Goal: Information Seeking & Learning: Check status

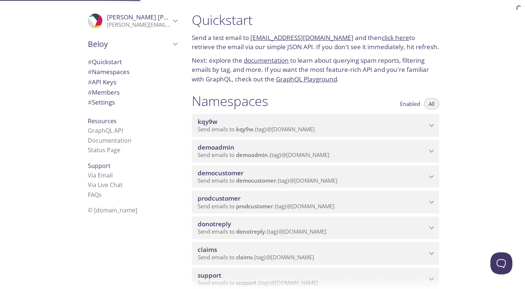
click at [227, 172] on span "democustomer" at bounding box center [221, 172] width 46 height 8
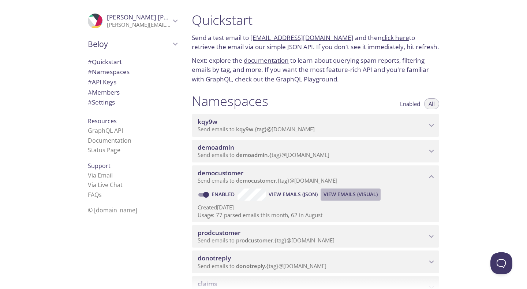
click at [327, 194] on span "View Emails (Visual)" at bounding box center [351, 194] width 54 height 9
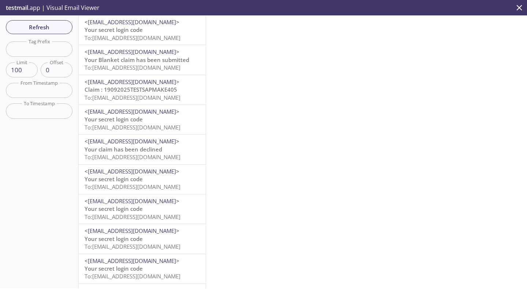
click at [171, 34] on span "To: democustomer.sapphire0804202502@inbox.testmail.app" at bounding box center [133, 37] width 96 height 7
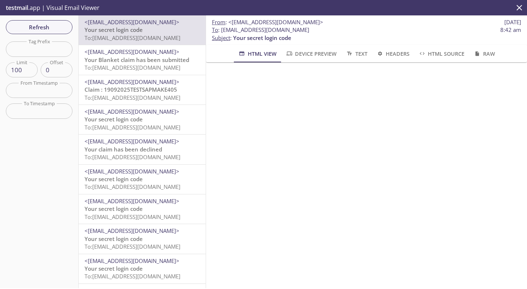
click at [64, 19] on div "Refresh Filters Tag Prefix Tag Prefix Limit 100 Limit Offset 0 Offset From Time…" at bounding box center [39, 151] width 79 height 272
click at [53, 25] on span "Refresh" at bounding box center [39, 27] width 55 height 10
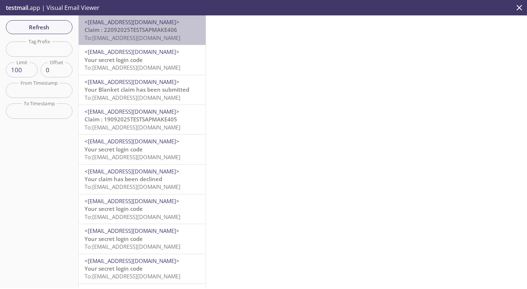
click at [146, 43] on div "<supportdemo@beloy.me> Claim : 22092025TESTSAPMAKE406 To: democustomer.sapphire…" at bounding box center [142, 29] width 127 height 29
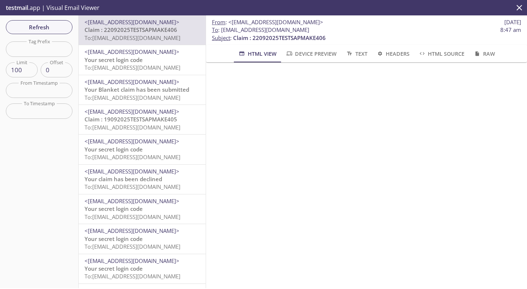
scroll to position [356, 0]
click at [59, 19] on div "Refresh Filters Tag Prefix Tag Prefix Limit 100 Limit Offset 0 Offset From Time…" at bounding box center [39, 151] width 79 height 272
click at [59, 26] on span "Refresh" at bounding box center [39, 27] width 55 height 10
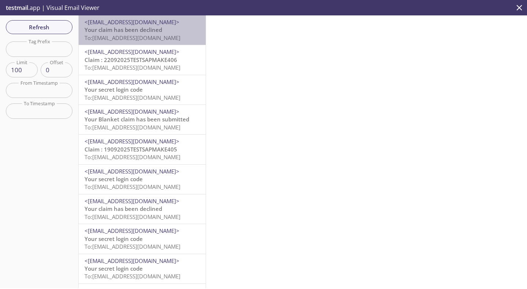
click at [125, 39] on span "To: democustomer.sapphire0804202502@inbox.testmail.app" at bounding box center [133, 37] width 96 height 7
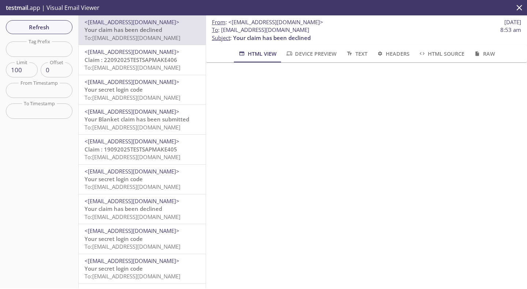
scroll to position [282, 0]
click at [58, 25] on span "Refresh" at bounding box center [39, 27] width 55 height 10
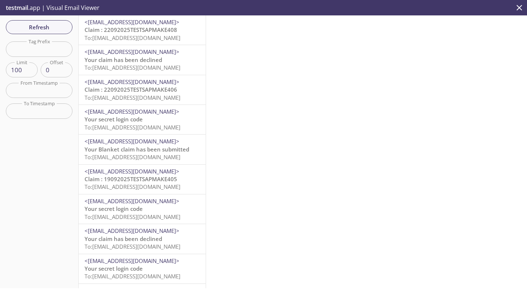
click at [138, 42] on div "<supportdemo@beloy.me> Claim : 22092025TESTSAPMAKE408 To: democustomer.sapphire…" at bounding box center [142, 29] width 127 height 29
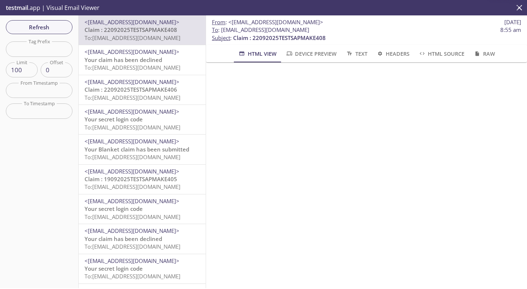
scroll to position [227, 0]
click at [43, 26] on span "Refresh" at bounding box center [39, 27] width 55 height 10
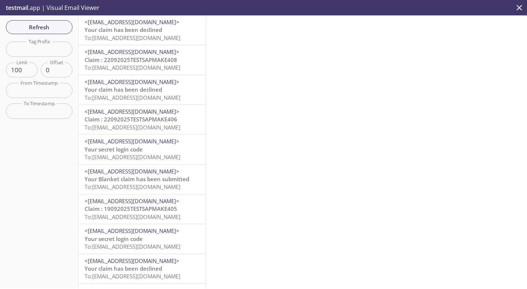
click at [159, 37] on span "To: democustomer.sapphire0804202502@inbox.testmail.app" at bounding box center [133, 37] width 96 height 7
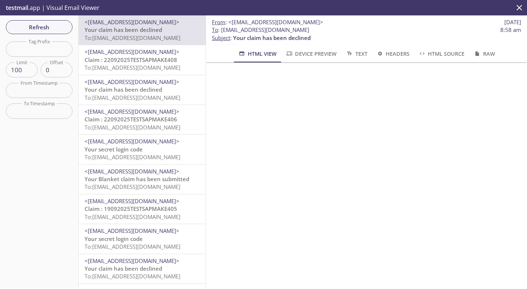
scroll to position [323, 0]
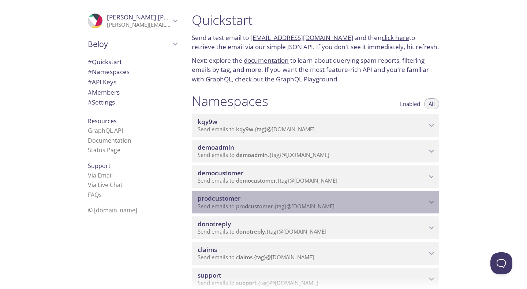
click at [255, 200] on span "prodcustomer" at bounding box center [312, 198] width 229 height 8
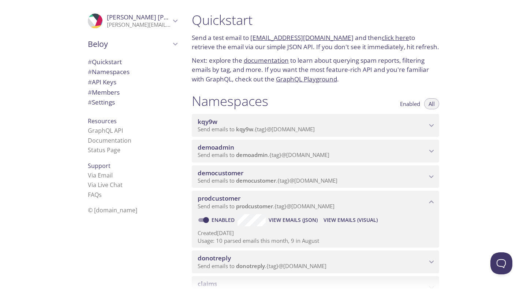
click at [353, 219] on span "View Emails (Visual)" at bounding box center [351, 219] width 54 height 9
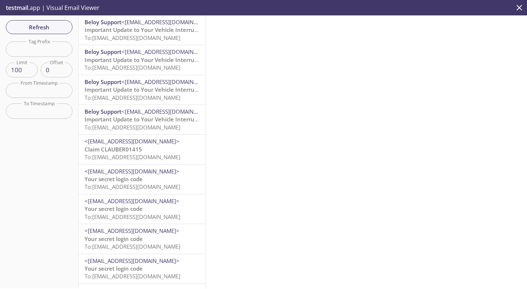
click at [153, 37] on span "To: [EMAIL_ADDRESS][DOMAIN_NAME]" at bounding box center [133, 37] width 96 height 7
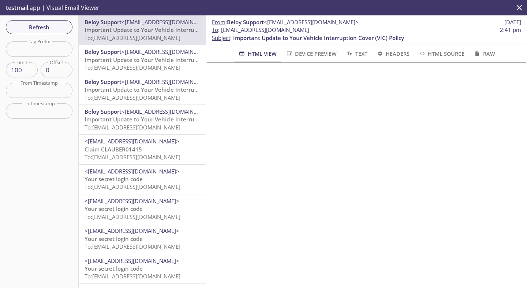
drag, startPoint x: 221, startPoint y: 31, endPoint x: 395, endPoint y: 27, distance: 173.7
click at [395, 27] on span "To : [EMAIL_ADDRESS][DOMAIN_NAME] 2:41 pm" at bounding box center [366, 30] width 309 height 8
copy span "[EMAIL_ADDRESS][DOMAIN_NAME]"
click at [66, 23] on span "Refresh" at bounding box center [39, 27] width 55 height 10
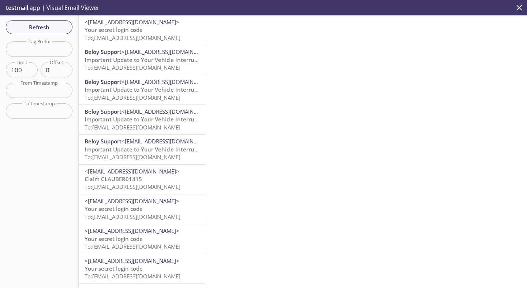
click at [140, 36] on span "To: [EMAIL_ADDRESS][DOMAIN_NAME]" at bounding box center [133, 37] width 96 height 7
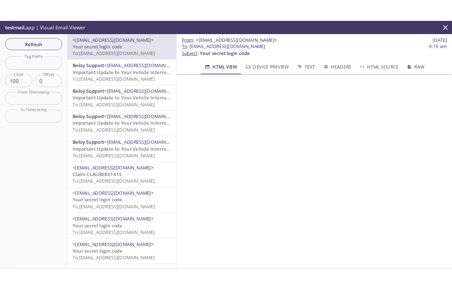
scroll to position [37, 0]
